Goal: Task Accomplishment & Management: Complete application form

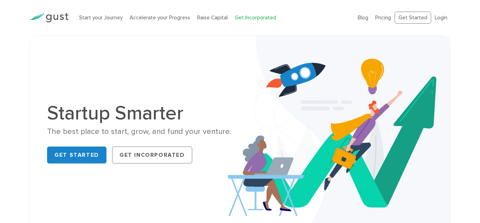
click at [235, 14] on link "Get Incorporated" at bounding box center [256, 17] width 42 height 6
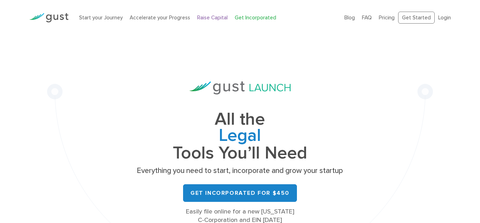
click at [213, 19] on link "Raise Capital" at bounding box center [212, 17] width 31 height 6
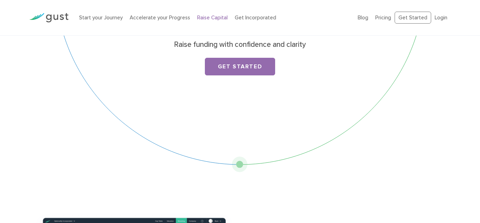
scroll to position [64, 0]
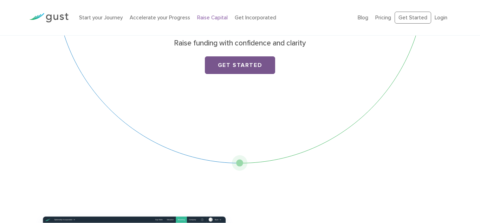
click at [267, 64] on link "Get Started" at bounding box center [240, 65] width 70 height 18
